Goal: Task Accomplishment & Management: Complete application form

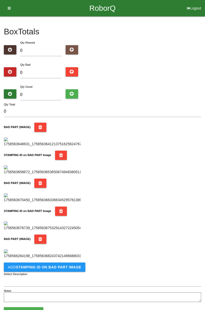
scroll to position [365, 0]
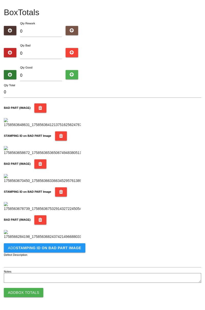
click at [61, 246] on b "STAMPING ID on BAD PART Image" at bounding box center [48, 248] width 65 height 4
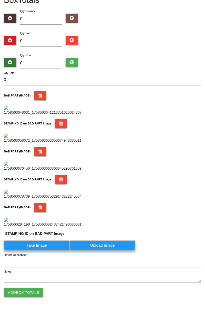
click at [45, 250] on label "Take Image" at bounding box center [37, 245] width 66 height 10
click at [0, 0] on PART "Take Image" at bounding box center [0, 0] width 0 height 0
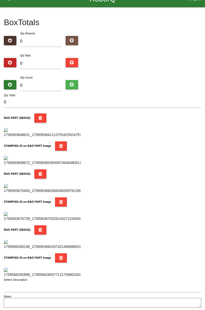
scroll to position [0, 0]
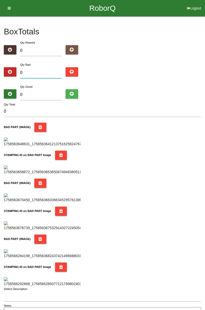
click at [40, 71] on input "0" at bounding box center [41, 72] width 42 height 11
type input "3"
click at [53, 90] on input "0" at bounding box center [41, 94] width 42 height 11
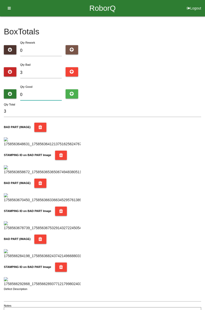
type input "8"
type input "11"
type input "81"
type input "84"
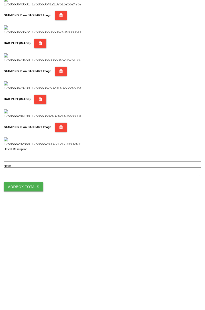
type input "81"
click at [36, 292] on button "Add Box Totals" at bounding box center [23, 292] width 39 height 9
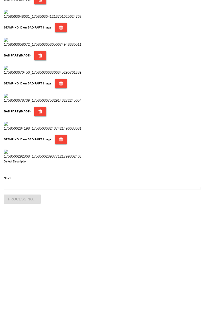
scroll to position [449, 0]
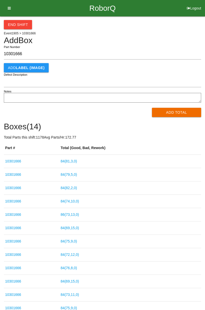
type input "10301666"
click at [181, 112] on button "Add Total" at bounding box center [176, 112] width 49 height 9
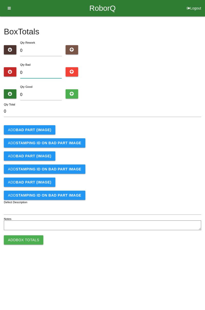
click at [42, 71] on input "0" at bounding box center [41, 72] width 42 height 11
click at [43, 130] on b "BAD PART (IMAGE)" at bounding box center [33, 130] width 35 height 4
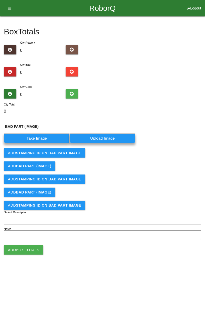
click at [45, 138] on label "Take Image" at bounding box center [37, 138] width 66 height 10
click at [0, 0] on \(IMAGE\) "Take Image" at bounding box center [0, 0] width 0 height 0
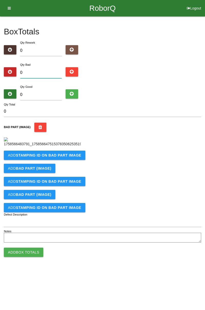
click at [44, 72] on input "0" at bounding box center [41, 72] width 42 height 11
type input "1"
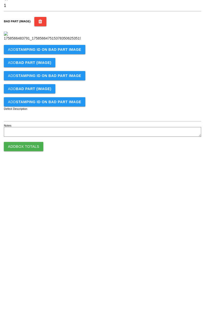
click at [54, 157] on b "STAMPING ID on BAD PART Image" at bounding box center [48, 155] width 65 height 4
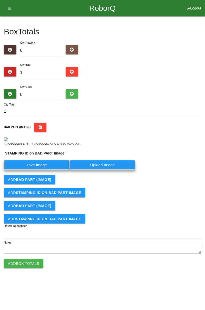
click at [42, 170] on label "Take Image" at bounding box center [37, 165] width 66 height 10
click at [0, 0] on PART "Take Image" at bounding box center [0, 0] width 0 height 0
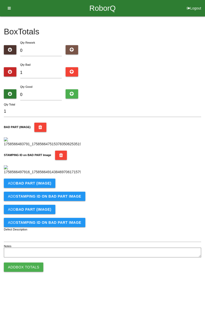
scroll to position [0, 0]
click at [49, 68] on input "1" at bounding box center [41, 72] width 42 height 11
type input "0"
type input "2"
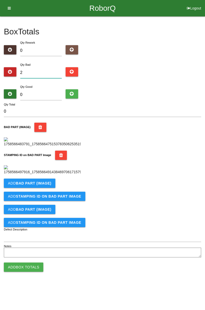
type input "2"
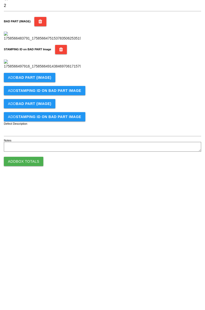
click at [53, 188] on button "Add BAD PART (IMAGE)" at bounding box center [30, 182] width 52 height 9
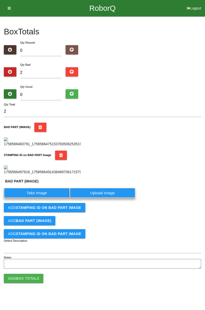
click at [48, 198] on label "Take Image" at bounding box center [37, 193] width 66 height 10
click at [0, 0] on \(IMAGE\) "Take Image" at bounding box center [0, 0] width 0 height 0
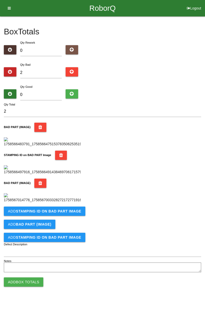
scroll to position [197, 0]
click at [63, 213] on b "STAMPING ID on BAD PART Image" at bounding box center [48, 211] width 65 height 4
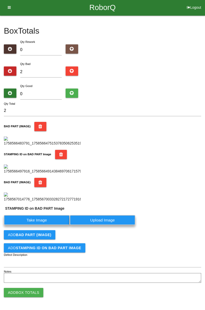
click at [44, 225] on label "Take Image" at bounding box center [37, 220] width 66 height 10
click at [0, 0] on PART "Take Image" at bounding box center [0, 0] width 0 height 0
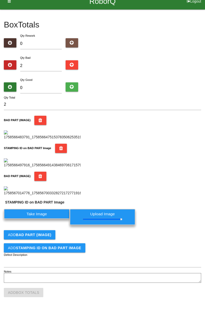
click at [194, 284] on div "Notes" at bounding box center [102, 278] width 197 height 11
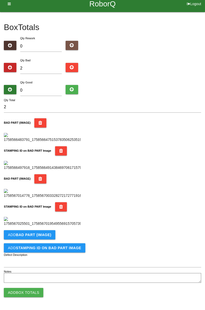
scroll to position [0, 0]
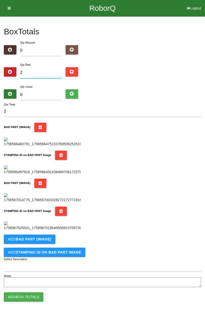
click at [48, 71] on input "2" at bounding box center [41, 72] width 42 height 11
type input "0"
type input "4"
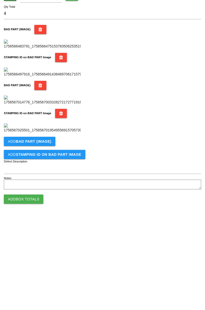
scroll to position [281, 0]
click at [47, 233] on b "BAD PART (IMAGE)" at bounding box center [33, 235] width 35 height 4
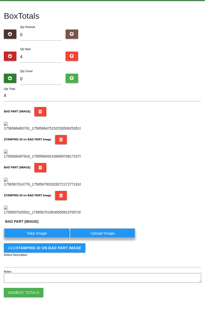
click at [51, 238] on label "Take Image" at bounding box center [37, 233] width 66 height 10
click at [0, 0] on \(IMAGE\) "Take Image" at bounding box center [0, 0] width 0 height 0
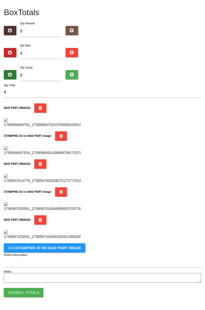
scroll to position [365, 0]
click at [62, 248] on b "STAMPING ID on BAD PART Image" at bounding box center [48, 248] width 65 height 4
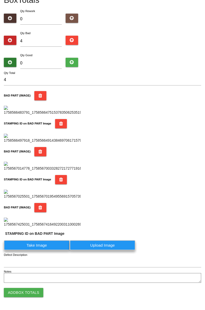
click at [38, 250] on label "Take Image" at bounding box center [37, 245] width 66 height 10
click at [0, 0] on PART "Take Image" at bounding box center [0, 0] width 0 height 0
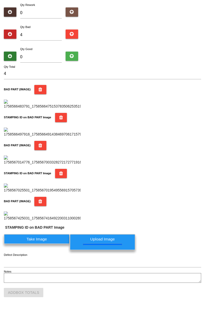
scroll to position [0, 0]
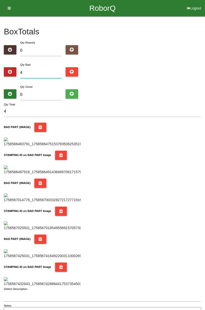
click at [44, 71] on input "4" at bounding box center [41, 72] width 42 height 11
type input "0"
type input "6"
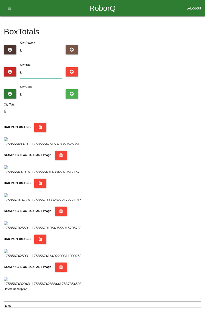
type input "6"
click at [48, 89] on input "0" at bounding box center [41, 94] width 42 height 11
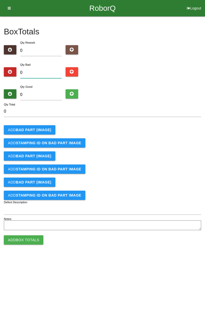
click at [42, 68] on input "0" at bounding box center [41, 72] width 42 height 11
type input "6"
click at [47, 90] on input "0" at bounding box center [41, 94] width 42 height 11
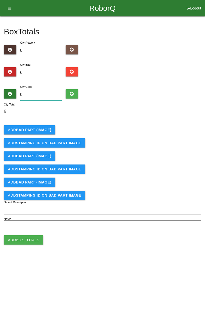
type input "7"
type input "13"
type input "78"
type input "84"
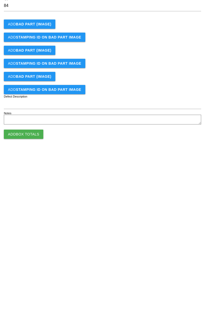
type input "78"
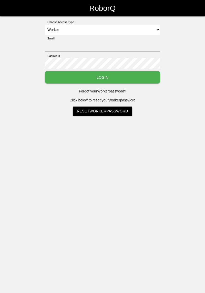
select select "Worker"
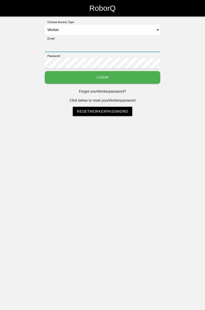
click at [67, 41] on input "Email" at bounding box center [102, 46] width 115 height 11
type input "cedric.prestigeqrt@gmail.com"
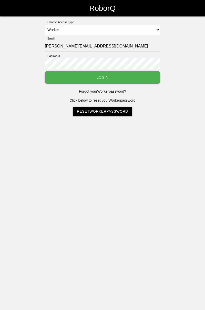
click at [45, 71] on button "Login" at bounding box center [102, 77] width 115 height 13
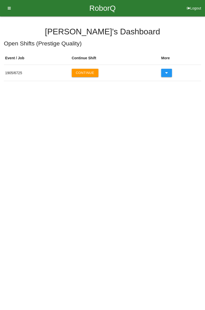
click at [88, 70] on button "Continue" at bounding box center [85, 73] width 27 height 8
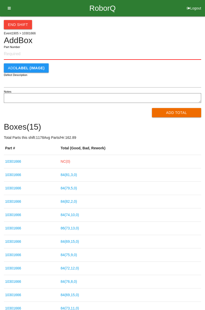
click at [68, 160] on link "NC( 0 )" at bounding box center [65, 161] width 9 height 4
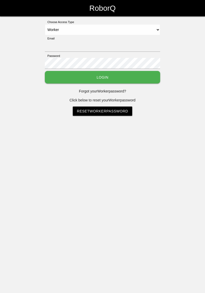
select select "Worker"
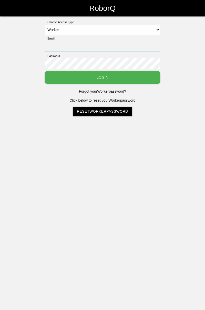
click at [88, 41] on input "Email" at bounding box center [102, 46] width 115 height 11
type input "cedric.prestigeqrt@gmail.com"
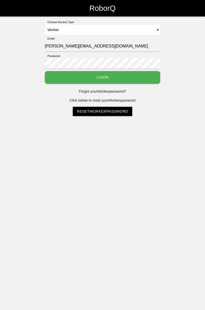
click at [45, 71] on button "Login" at bounding box center [102, 77] width 115 height 13
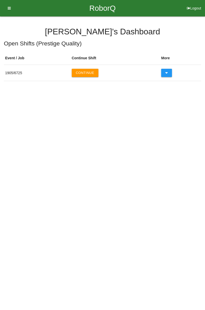
click at [89, 69] on button "Continue" at bounding box center [85, 73] width 27 height 8
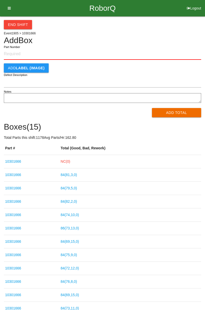
click at [70, 160] on link "NC( 0 )" at bounding box center [65, 161] width 9 height 4
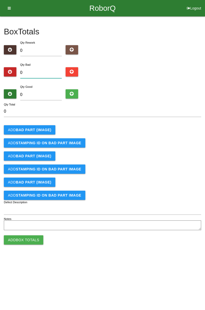
click at [53, 71] on input "0" at bounding box center [41, 72] width 42 height 11
type input "6"
click at [45, 71] on input "6" at bounding box center [41, 72] width 42 height 11
type input "0"
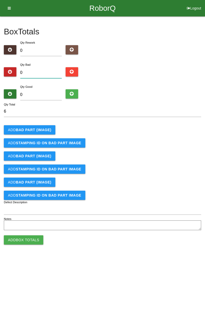
type input "0"
type input "9"
click at [48, 94] on input "0" at bounding box center [41, 94] width 42 height 11
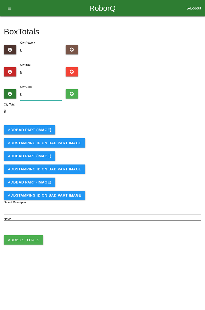
type input "7"
type input "16"
type input "75"
type input "84"
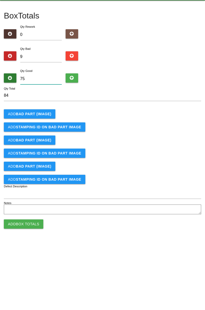
type input "75"
click at [41, 129] on b "BAD PART (IMAGE)" at bounding box center [33, 130] width 35 height 4
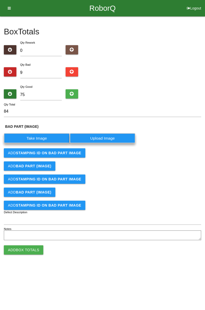
click at [43, 138] on label "Take Image" at bounding box center [37, 138] width 66 height 10
click at [0, 0] on \(IMAGE\) "Take Image" at bounding box center [0, 0] width 0 height 0
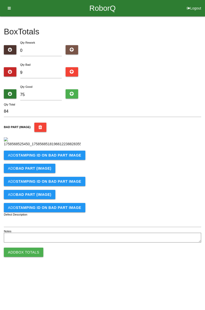
click at [62, 160] on button "Add STAMPING ID on BAD PART Image" at bounding box center [45, 154] width 82 height 9
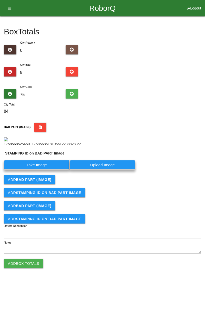
click at [43, 170] on label "Take Image" at bounding box center [37, 165] width 66 height 10
click at [0, 0] on PART "Take Image" at bounding box center [0, 0] width 0 height 0
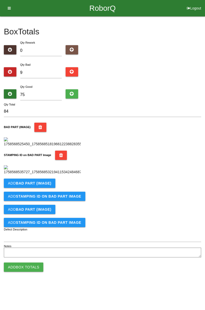
scroll to position [113, 0]
click at [51, 188] on button "Add BAD PART (IMAGE)" at bounding box center [30, 182] width 52 height 9
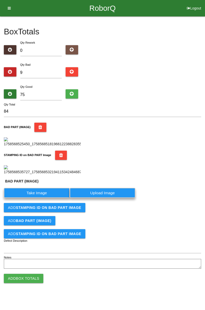
click at [42, 198] on label "Take Image" at bounding box center [37, 193] width 66 height 10
click at [0, 0] on \(IMAGE\) "Take Image" at bounding box center [0, 0] width 0 height 0
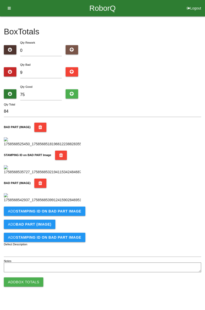
scroll to position [197, 0]
click at [64, 213] on b "STAMPING ID on BAD PART Image" at bounding box center [48, 211] width 65 height 4
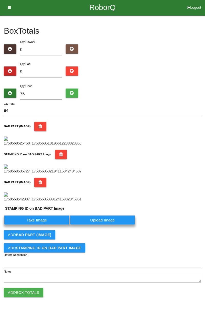
click at [49, 225] on label "Take Image" at bounding box center [37, 220] width 66 height 10
click at [0, 0] on PART "Take Image" at bounding box center [0, 0] width 0 height 0
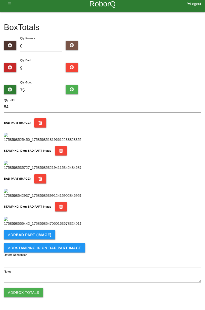
scroll to position [281, 0]
click at [49, 237] on button "Add BAD PART (IMAGE)" at bounding box center [30, 234] width 52 height 9
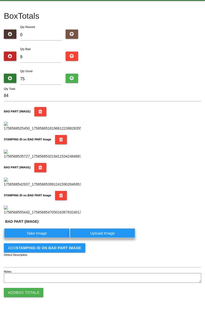
click at [50, 238] on label "Take Image" at bounding box center [37, 233] width 66 height 10
click at [0, 0] on \(IMAGE\) "Take Image" at bounding box center [0, 0] width 0 height 0
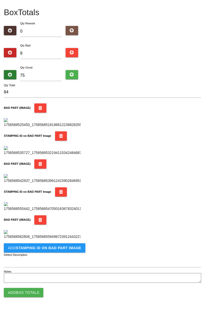
scroll to position [365, 0]
click at [66, 249] on b "STAMPING ID on BAD PART Image" at bounding box center [48, 248] width 65 height 4
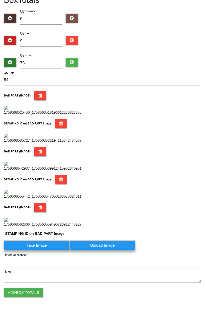
click at [48, 250] on label "Take Image" at bounding box center [37, 245] width 66 height 10
click at [0, 0] on PART "Take Image" at bounding box center [0, 0] width 0 height 0
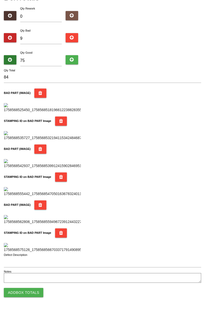
scroll to position [449, 0]
click at [30, 292] on button "Add Box Totals" at bounding box center [23, 292] width 39 height 9
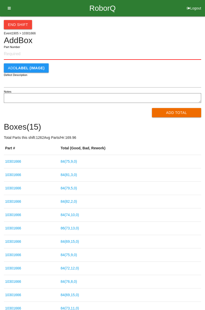
click at [22, 26] on button "End Shift" at bounding box center [18, 24] width 28 height 9
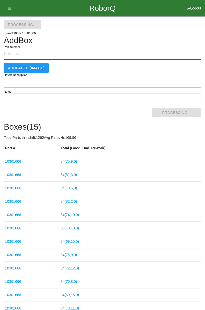
select select "3"
select select "31"
select select "2"
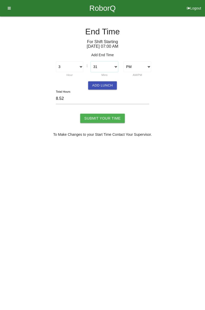
click at [117, 68] on select "00 01 02 03 04 05 06 07 08 09 10 11 12 13 14 15 16 17 18 19 20 21 22 23 24 25 2…" at bounding box center [104, 66] width 27 height 11
select select "30"
click at [91, 61] on select "00 01 02 03 04 05 06 07 08 09 10 11 12 13 14 15 16 17 18 19 20 21 22 23 24 25 2…" at bounding box center [104, 66] width 27 height 11
type input "8.50"
click at [107, 86] on button "Add Lunch" at bounding box center [102, 85] width 29 height 8
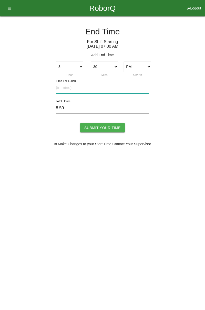
click at [74, 87] on input "text" at bounding box center [102, 87] width 93 height 11
type input "3"
type input "8.45"
type input "30"
type input "8.00"
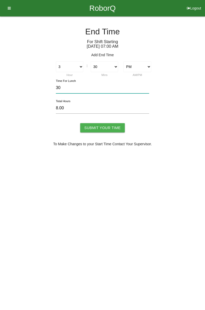
type input "30"
click at [113, 128] on input "Submit Your Time" at bounding box center [102, 127] width 45 height 9
type input "Processing..."
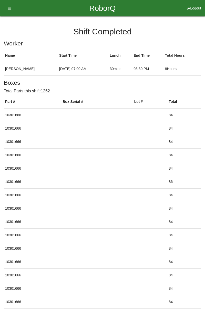
click at [193, 4] on button "Logout" at bounding box center [194, 2] width 22 height 4
select select "Worker"
